Goal: Transaction & Acquisition: Subscribe to service/newsletter

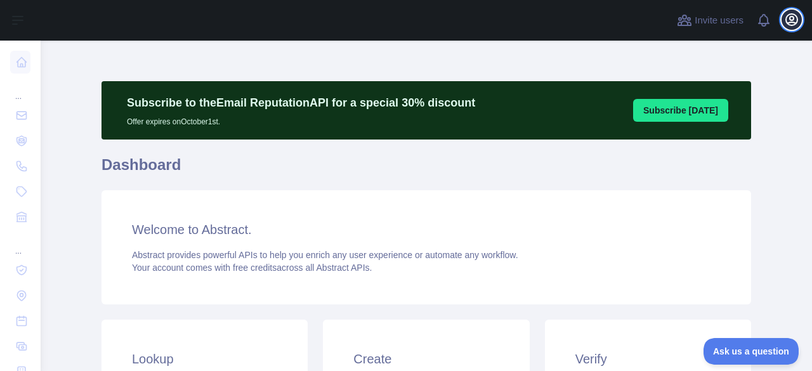
click at [794, 22] on icon "button" at bounding box center [791, 19] width 15 height 15
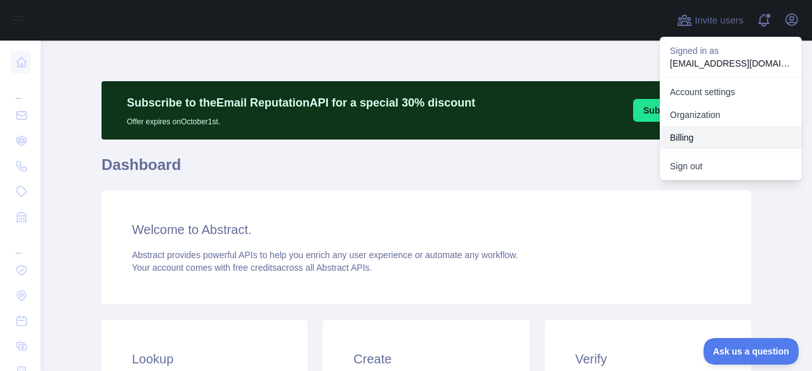
click at [713, 134] on button "Billing" at bounding box center [731, 137] width 142 height 23
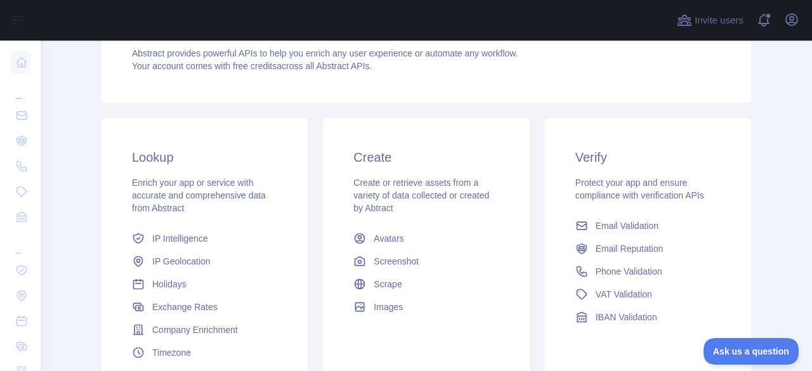
scroll to position [190, 0]
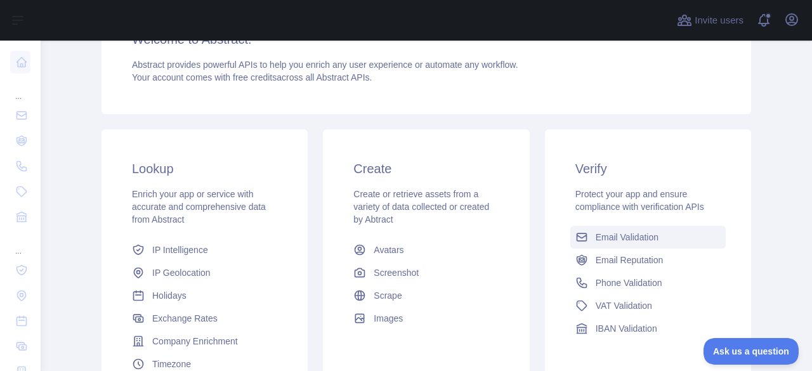
click at [602, 246] on link "Email Validation" at bounding box center [647, 237] width 155 height 23
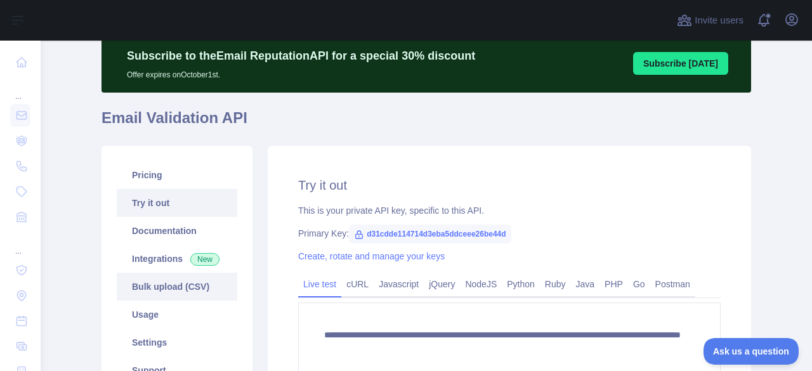
scroll to position [63, 0]
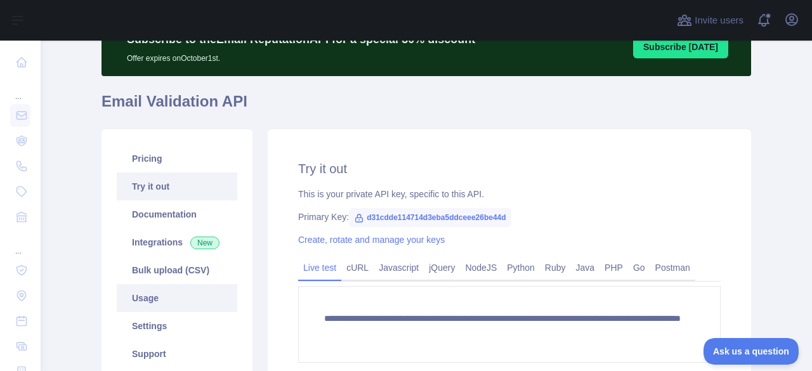
click at [164, 304] on link "Usage" at bounding box center [177, 298] width 120 height 28
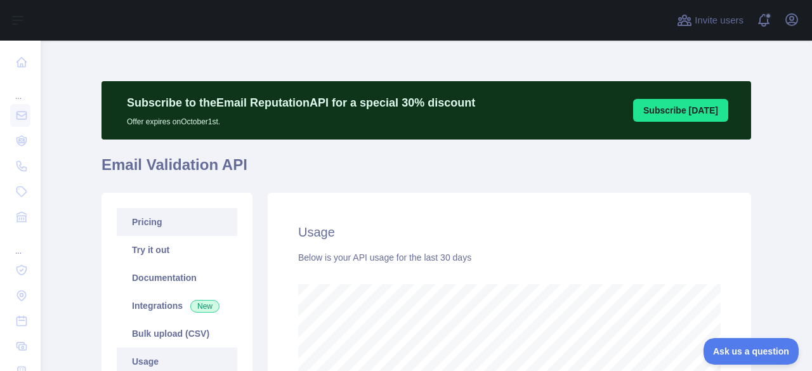
click at [165, 231] on link "Pricing" at bounding box center [177, 222] width 120 height 28
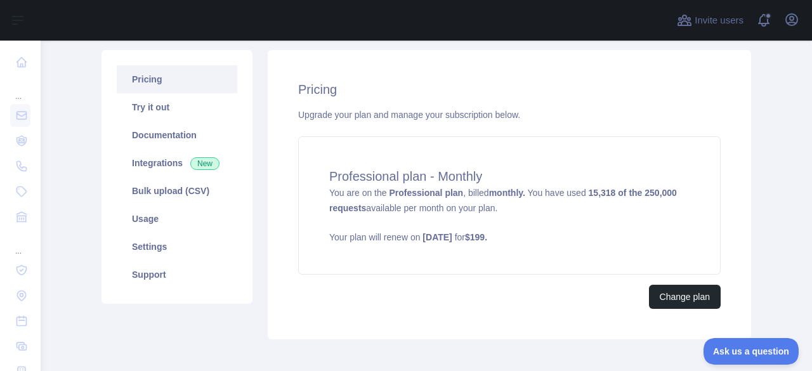
scroll to position [204, 0]
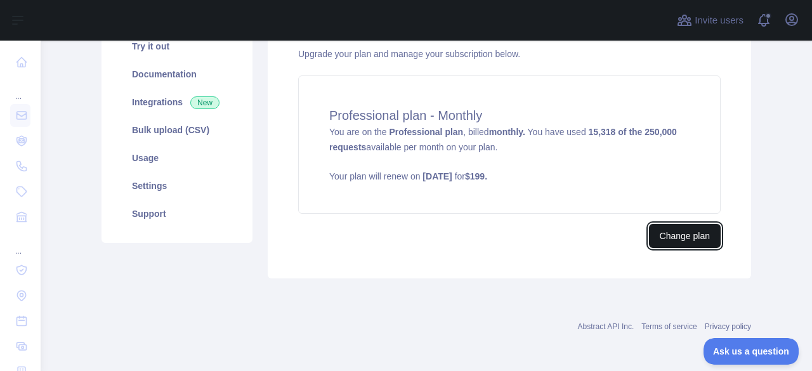
click at [672, 237] on button "Change plan" at bounding box center [685, 236] width 72 height 24
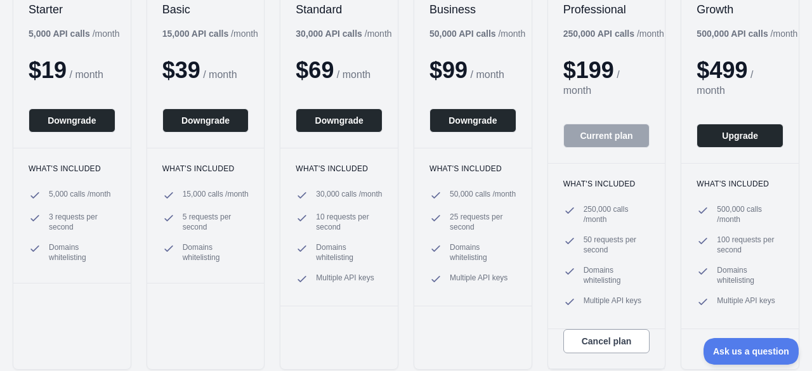
scroll to position [317, 0]
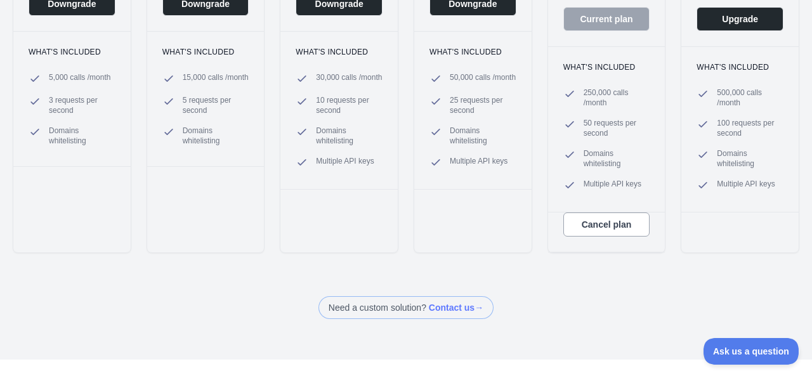
click at [455, 308] on span at bounding box center [405, 307] width 175 height 23
click at [615, 260] on div "Starter 5,000 API calls / month $ 19 / month Downgrade What's included 5,000 ca…" at bounding box center [406, 61] width 812 height 409
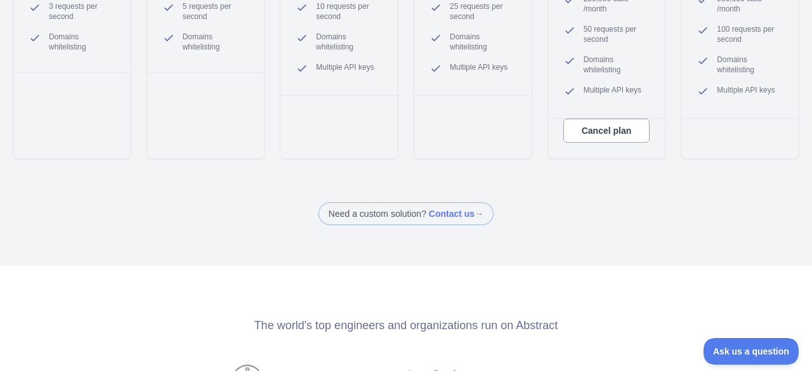
scroll to position [444, 0]
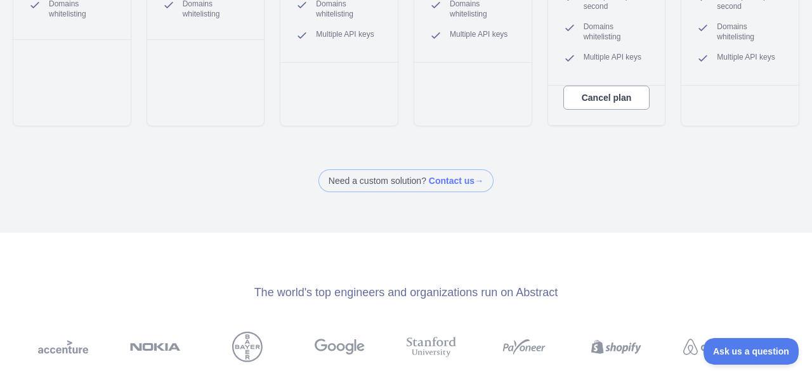
click at [449, 176] on span at bounding box center [405, 180] width 175 height 23
click at [642, 225] on div "Back Upgrade your plan Plans for the Email Validation API Monthly Annually - Ge…" at bounding box center [406, 185] width 812 height 371
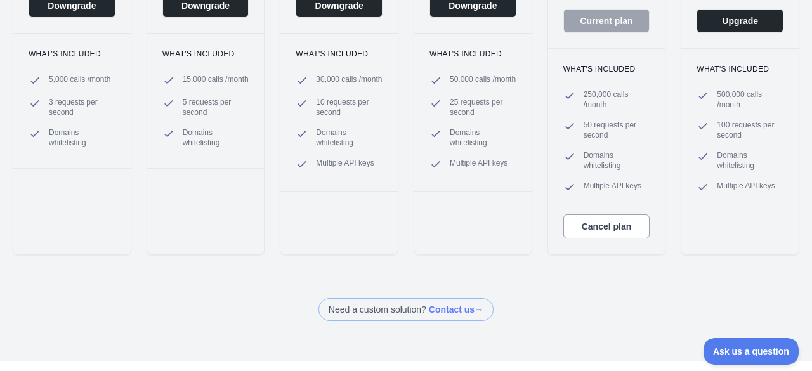
scroll to position [317, 0]
